Goal: Transaction & Acquisition: Book appointment/travel/reservation

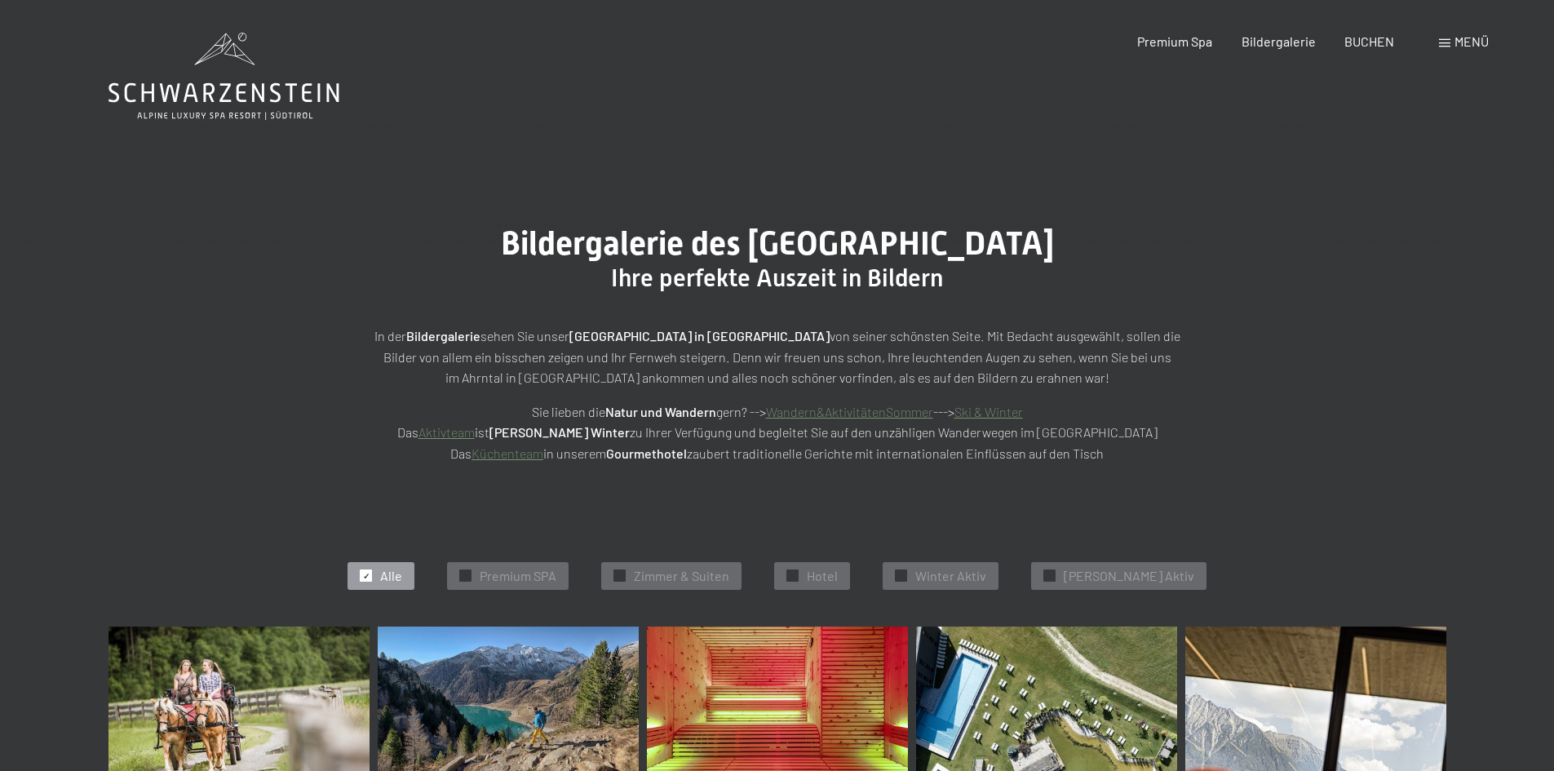
click at [1463, 40] on span "Menü" at bounding box center [1472, 41] width 34 height 16
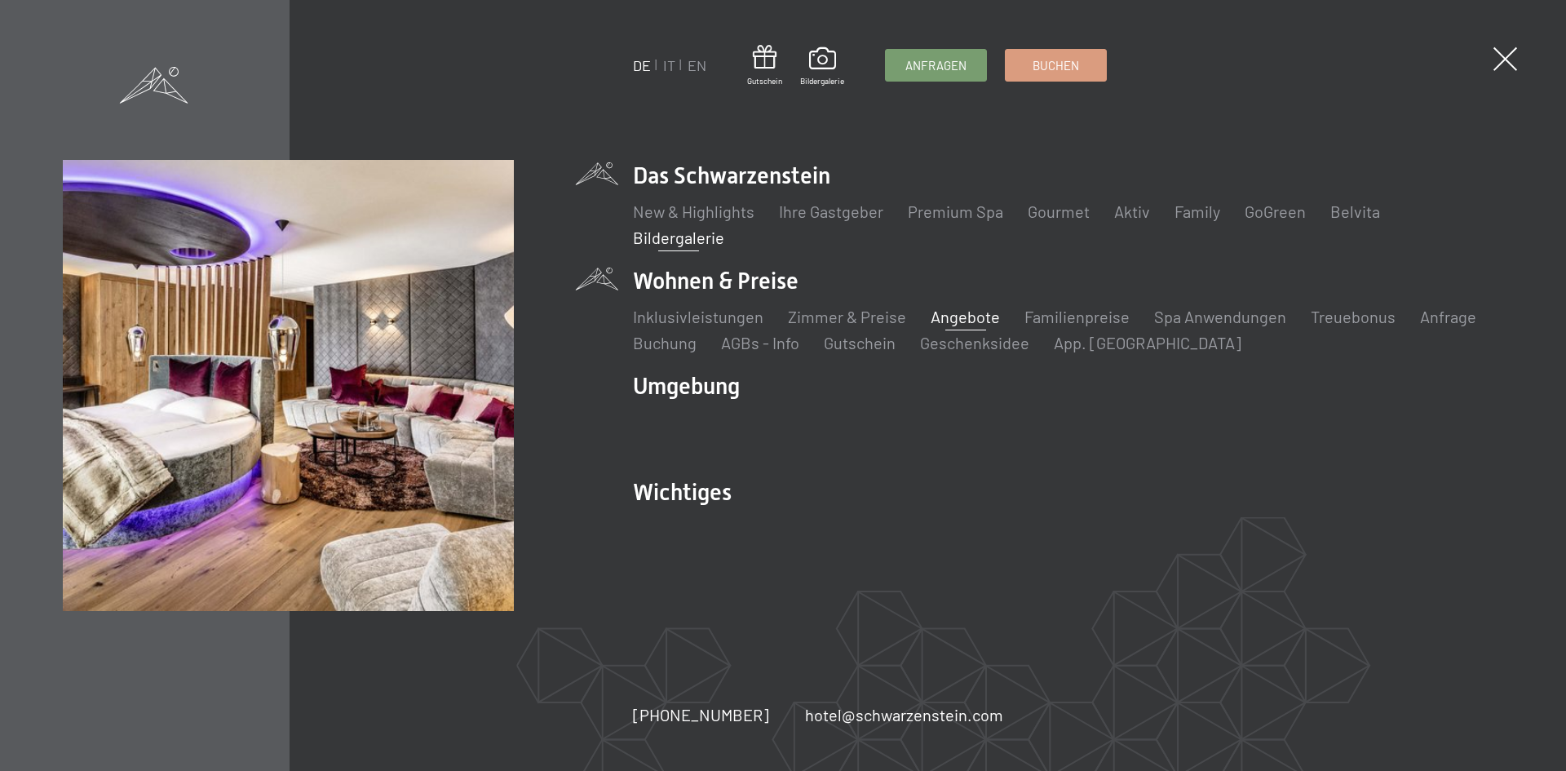
click at [975, 317] on link "Angebote" at bounding box center [965, 317] width 69 height 20
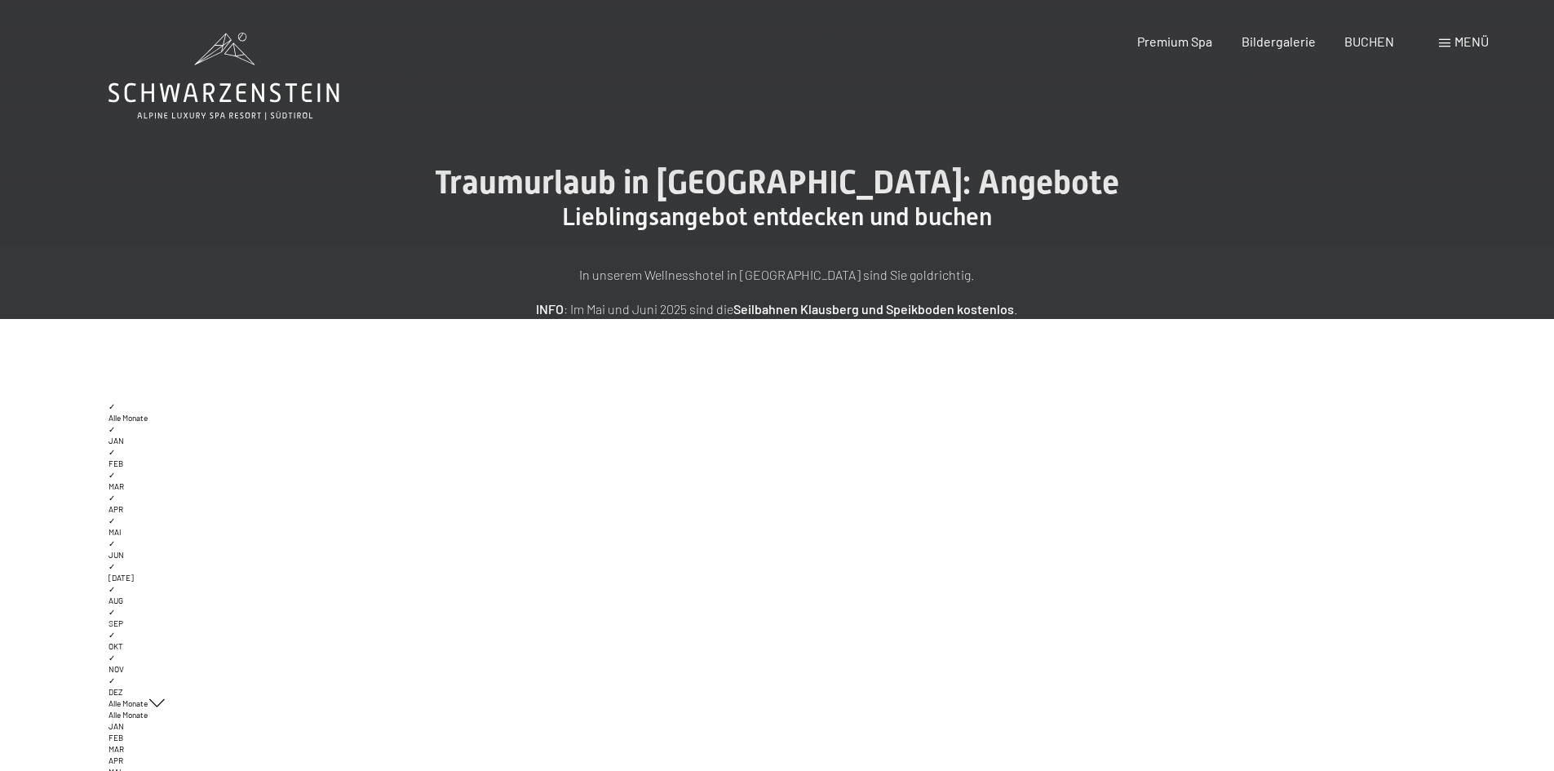
click at [158, 705] on icon at bounding box center [157, 703] width 16 height 8
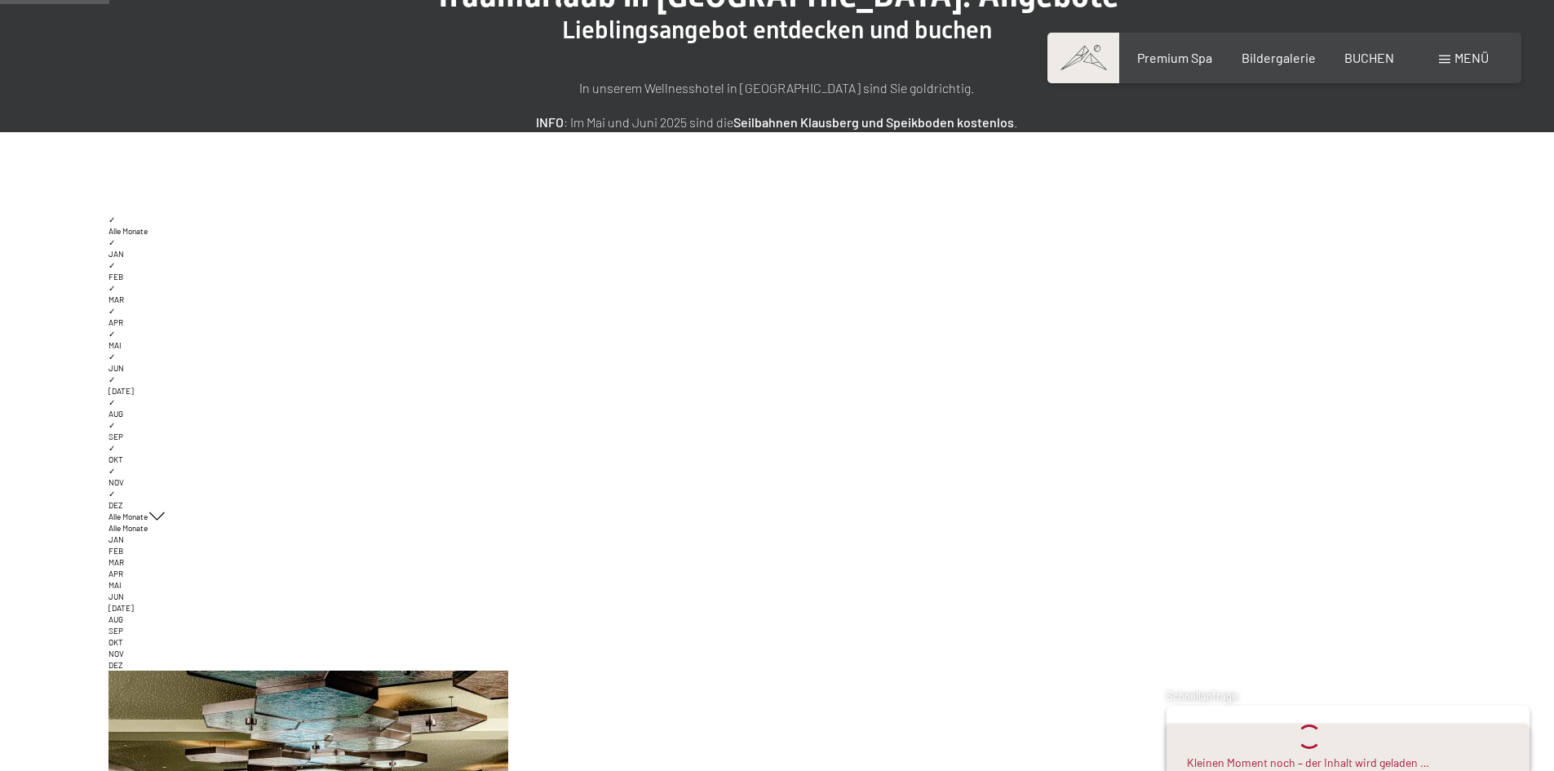
scroll to position [326, 0]
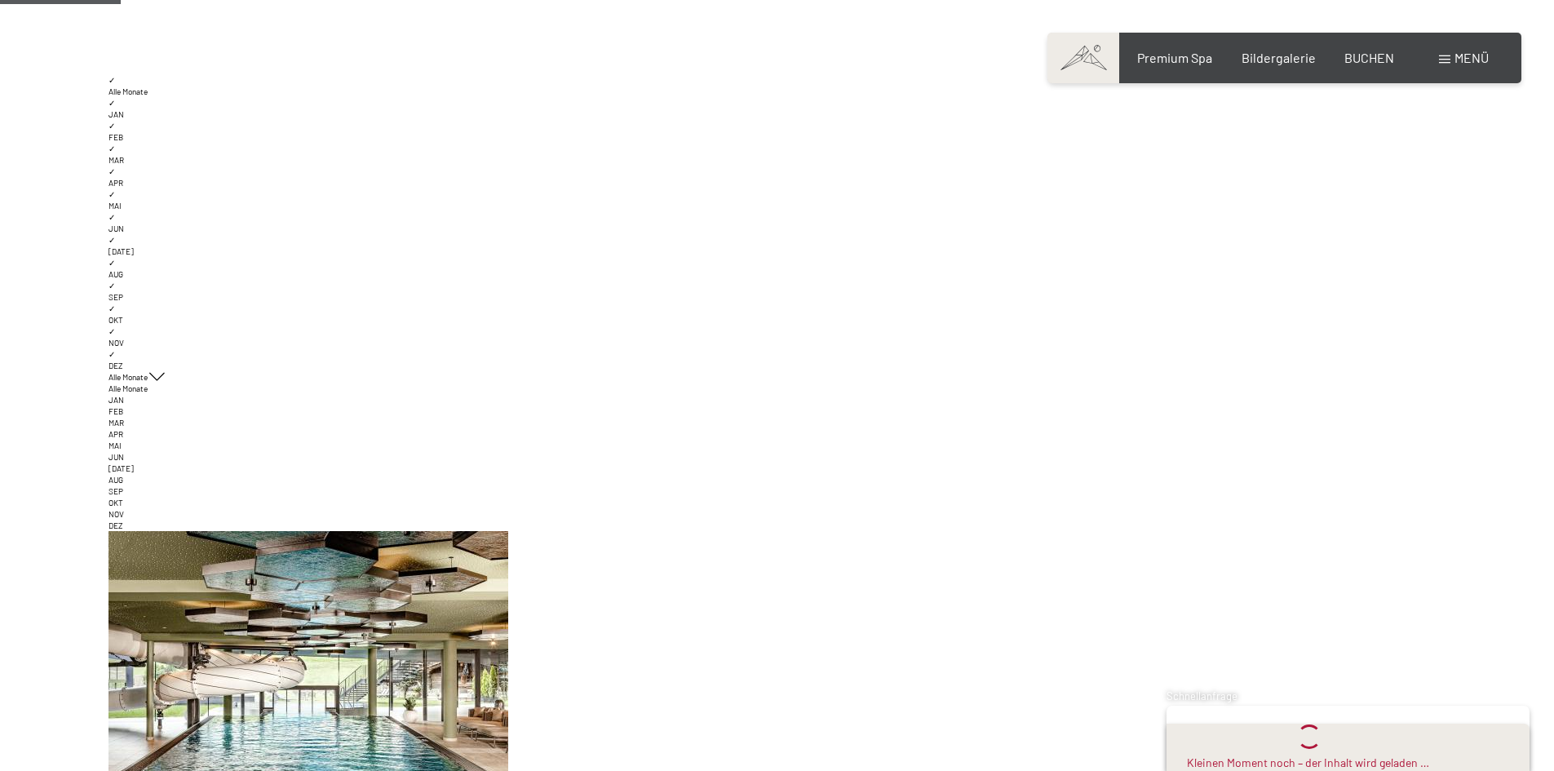
click at [118, 401] on span "JAN" at bounding box center [117, 400] width 16 height 10
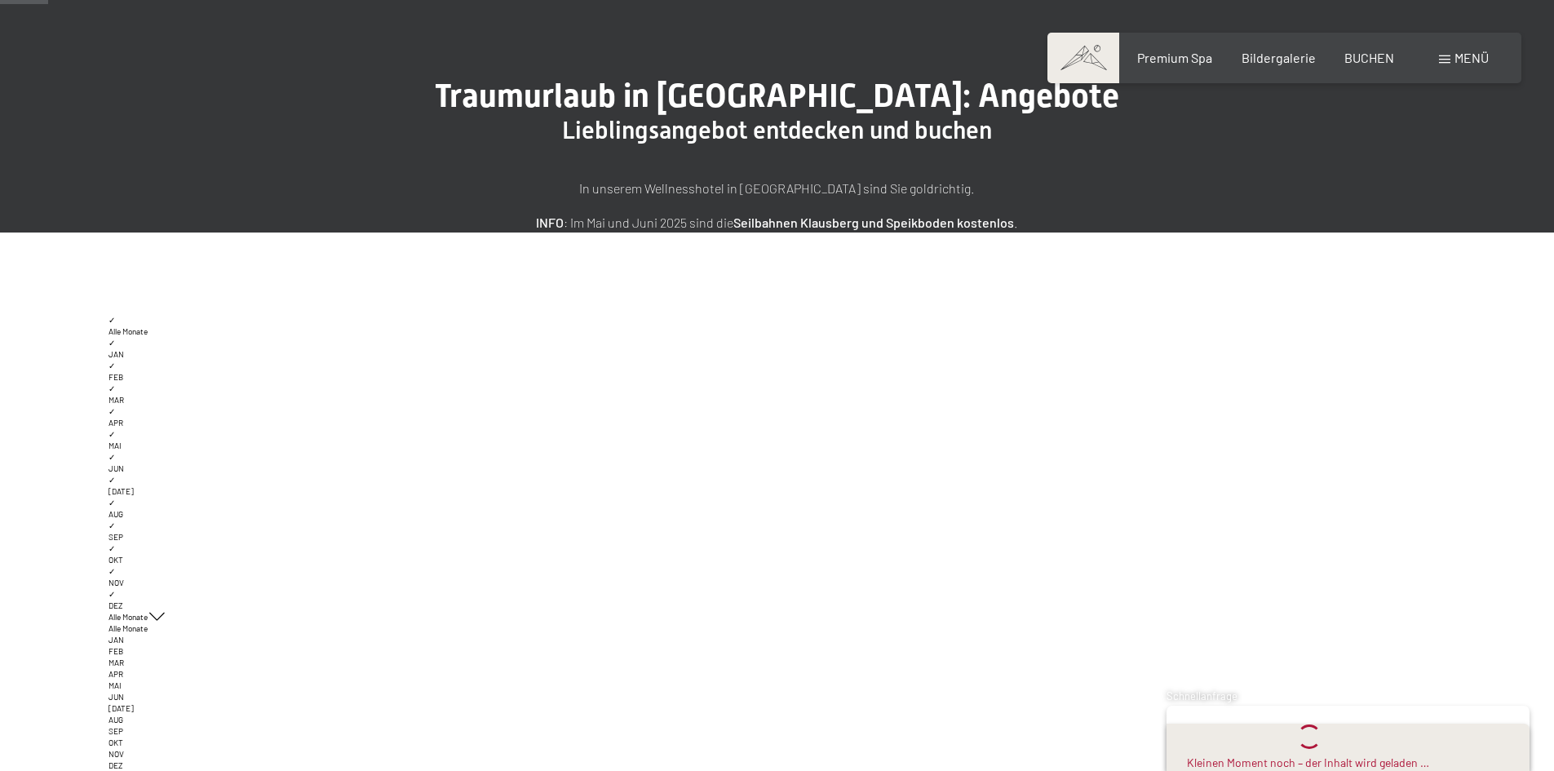
scroll to position [163, 0]
